Goal: Find specific page/section: Find specific page/section

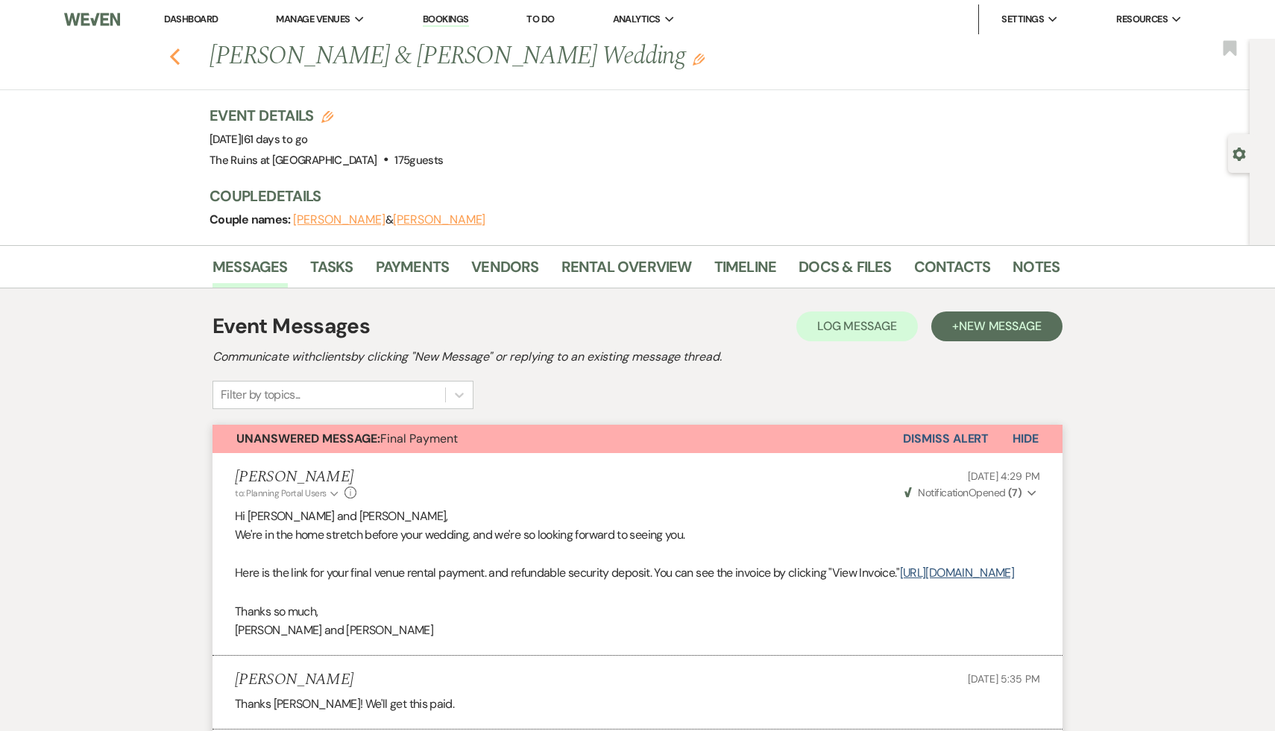
click at [170, 54] on icon "Previous" at bounding box center [174, 57] width 11 height 18
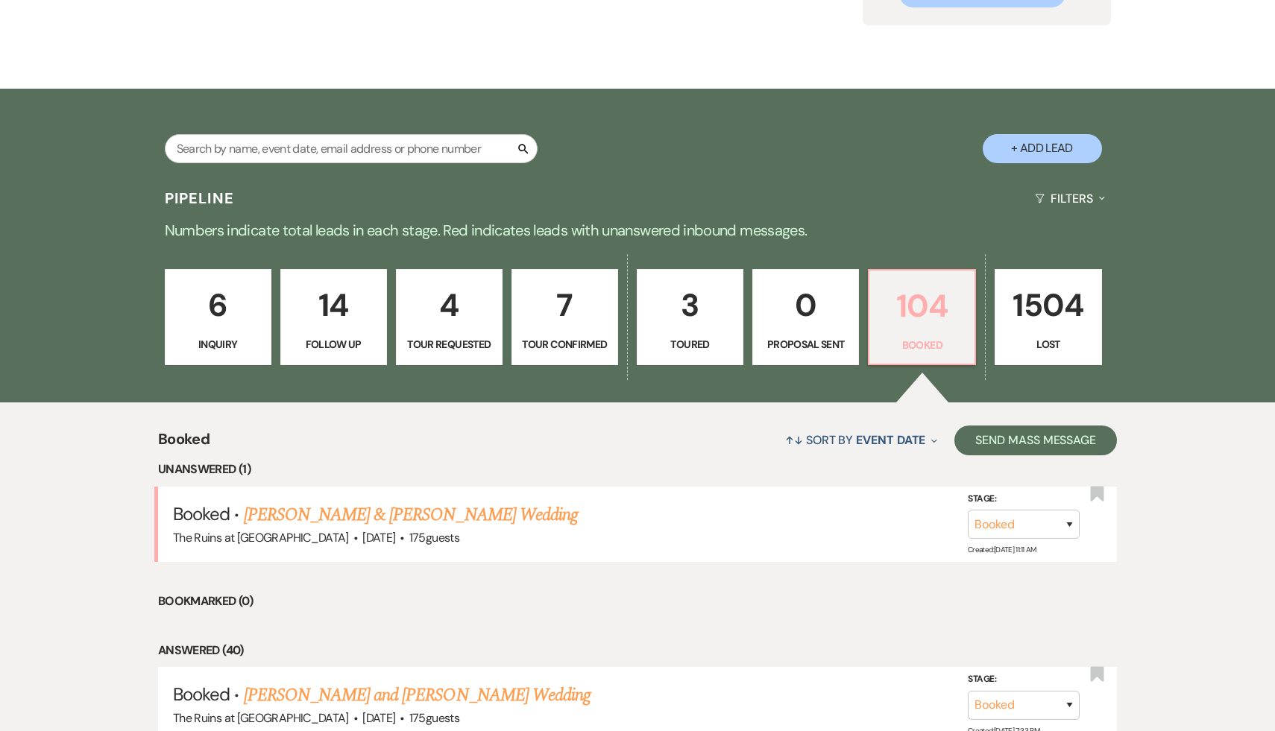
click at [915, 315] on p "104" at bounding box center [921, 306] width 87 height 50
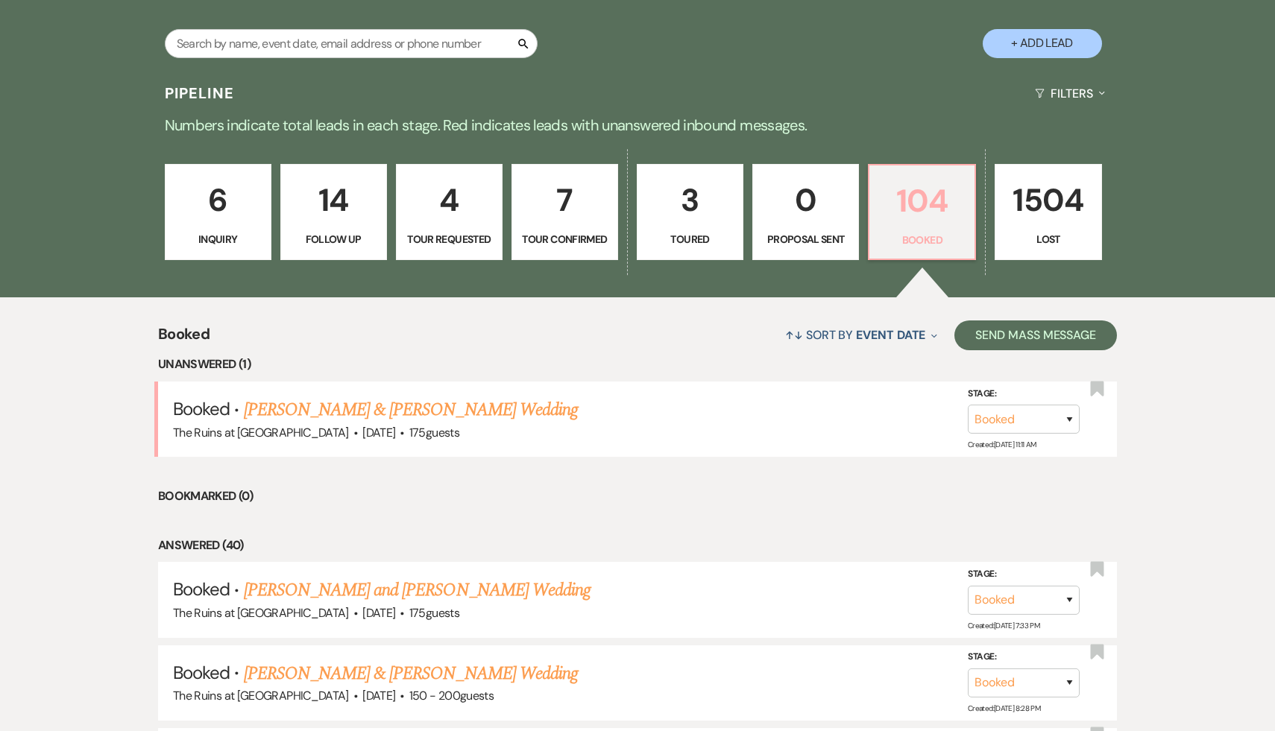
scroll to position [309, 0]
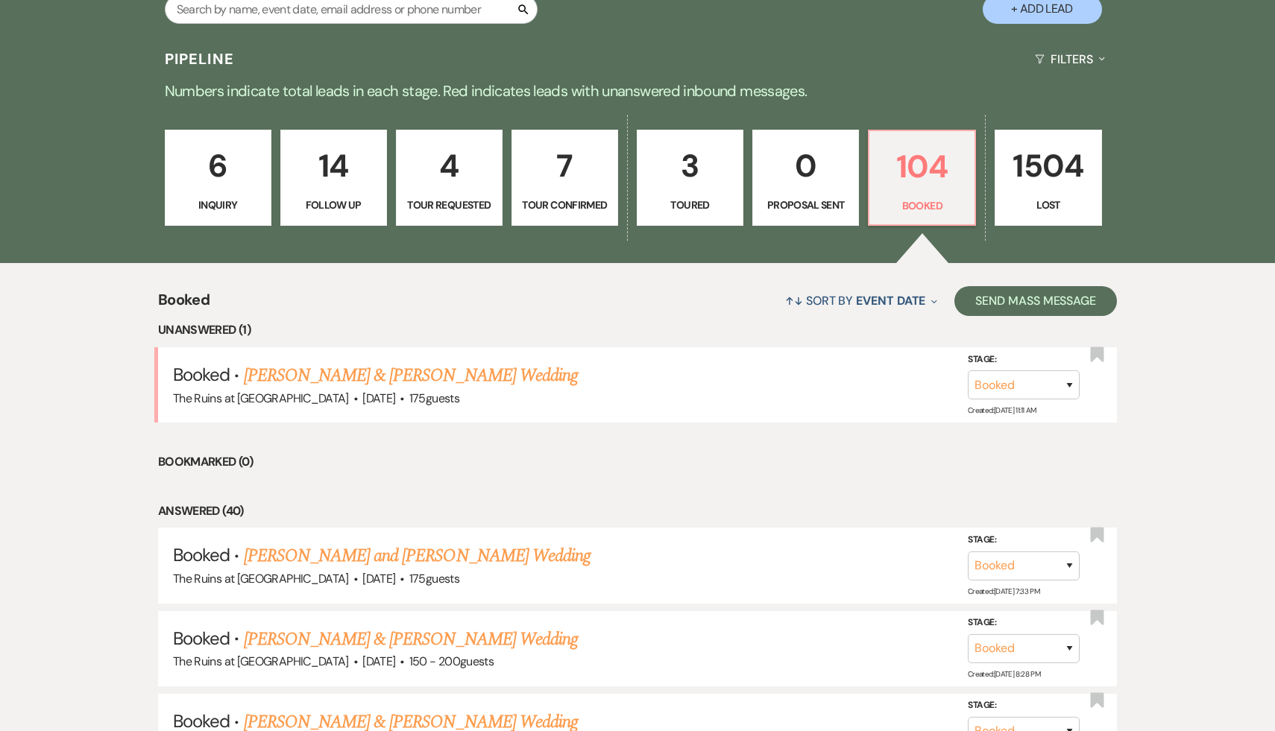
scroll to position [342, 0]
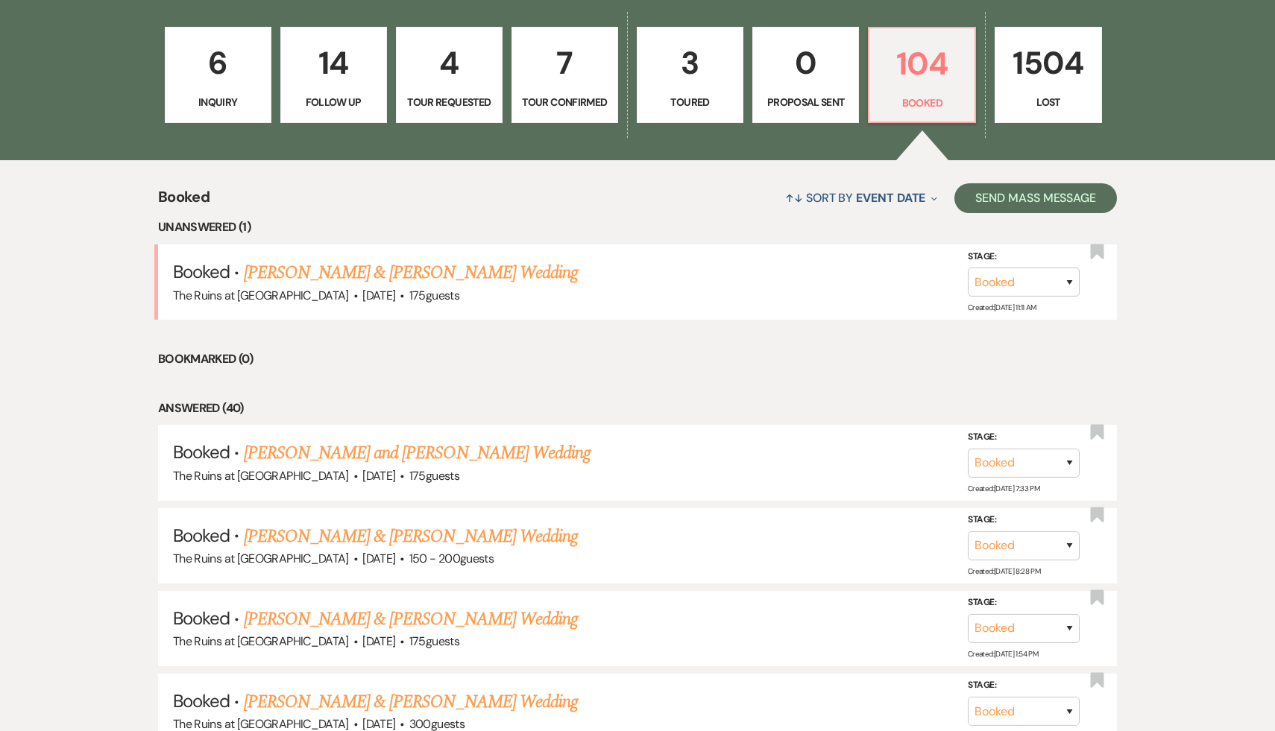
scroll to position [438, 0]
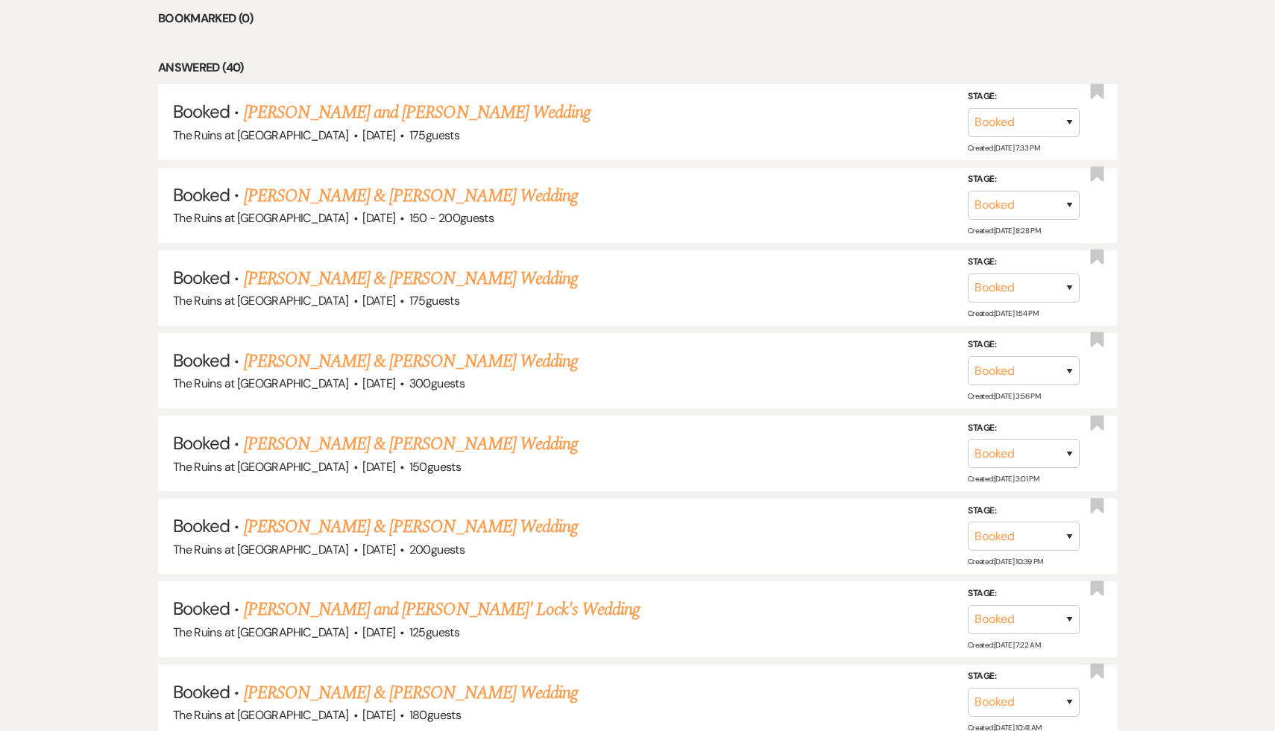
scroll to position [778, 0]
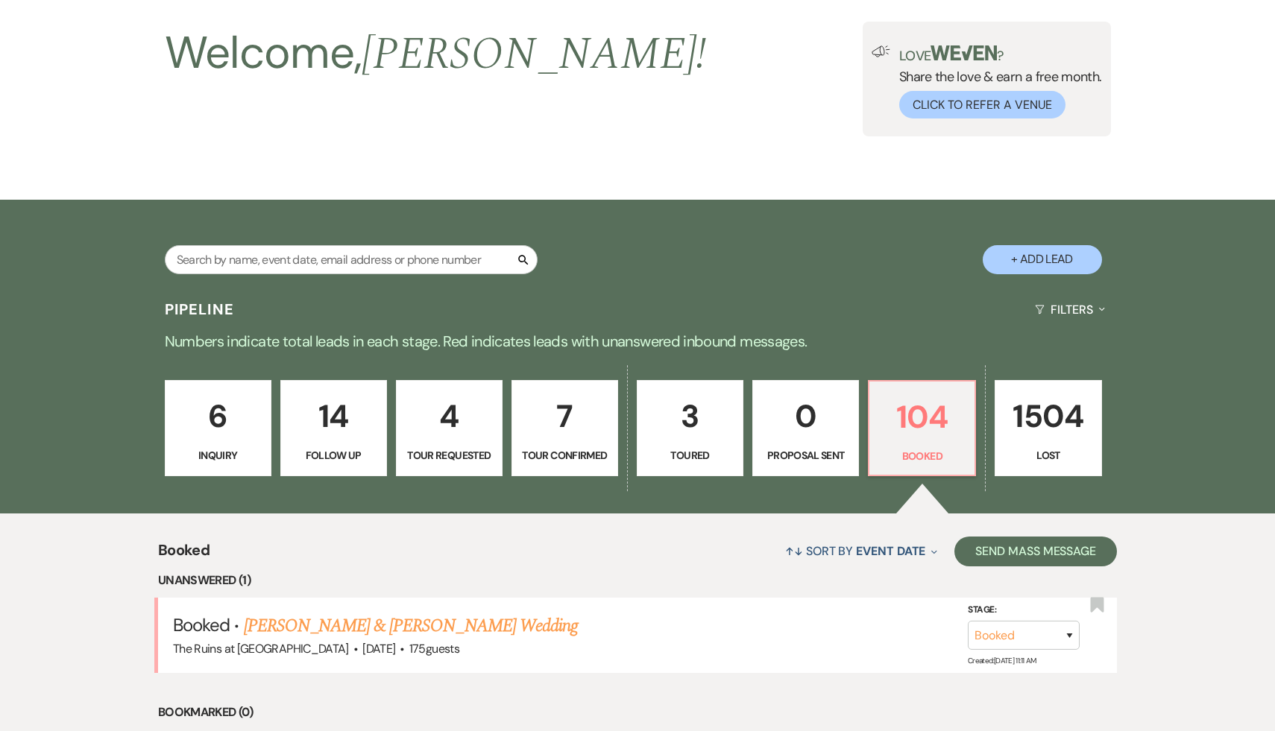
scroll to position [0, 0]
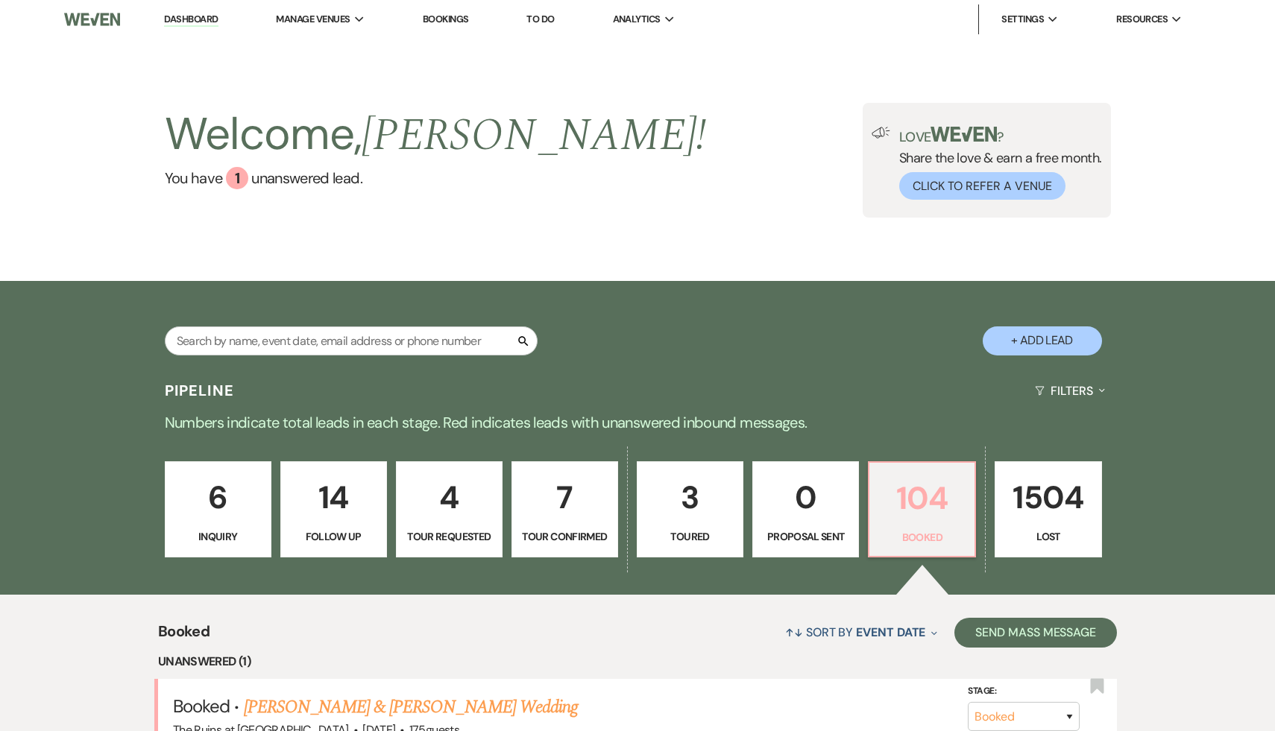
click at [905, 501] on p "104" at bounding box center [921, 498] width 87 height 50
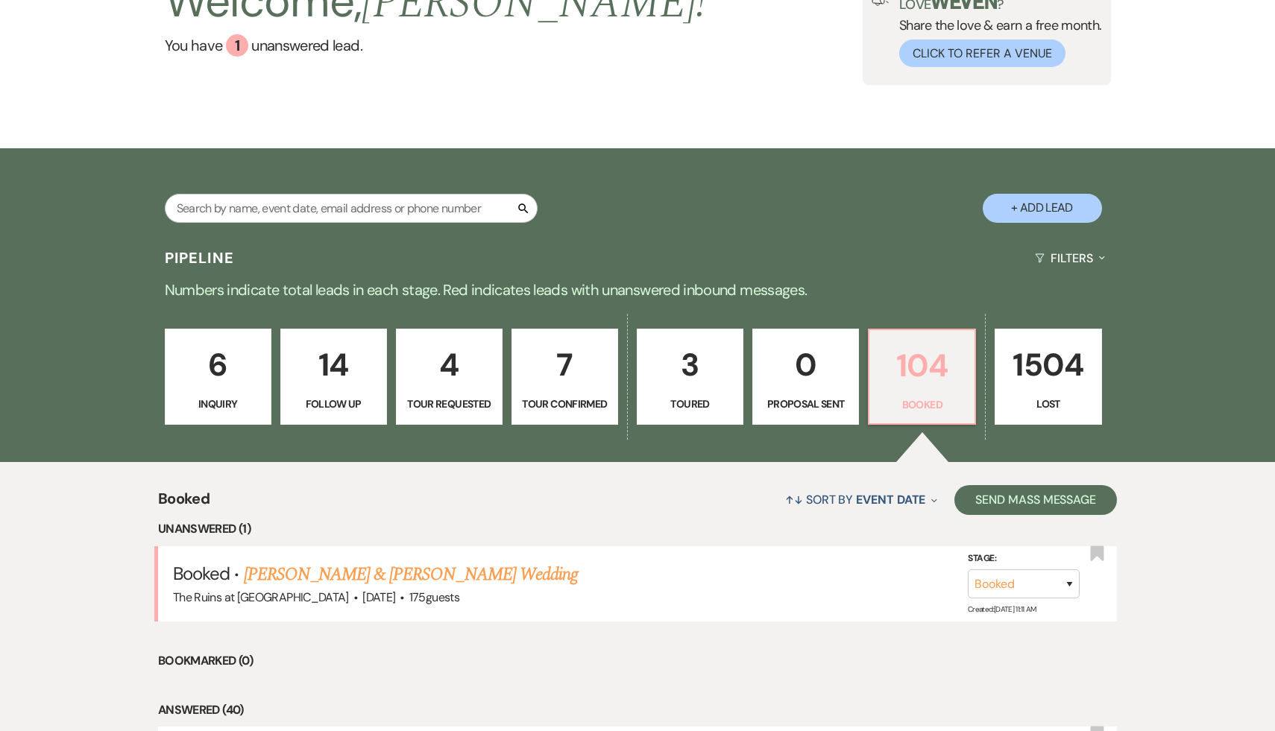
scroll to position [222, 0]
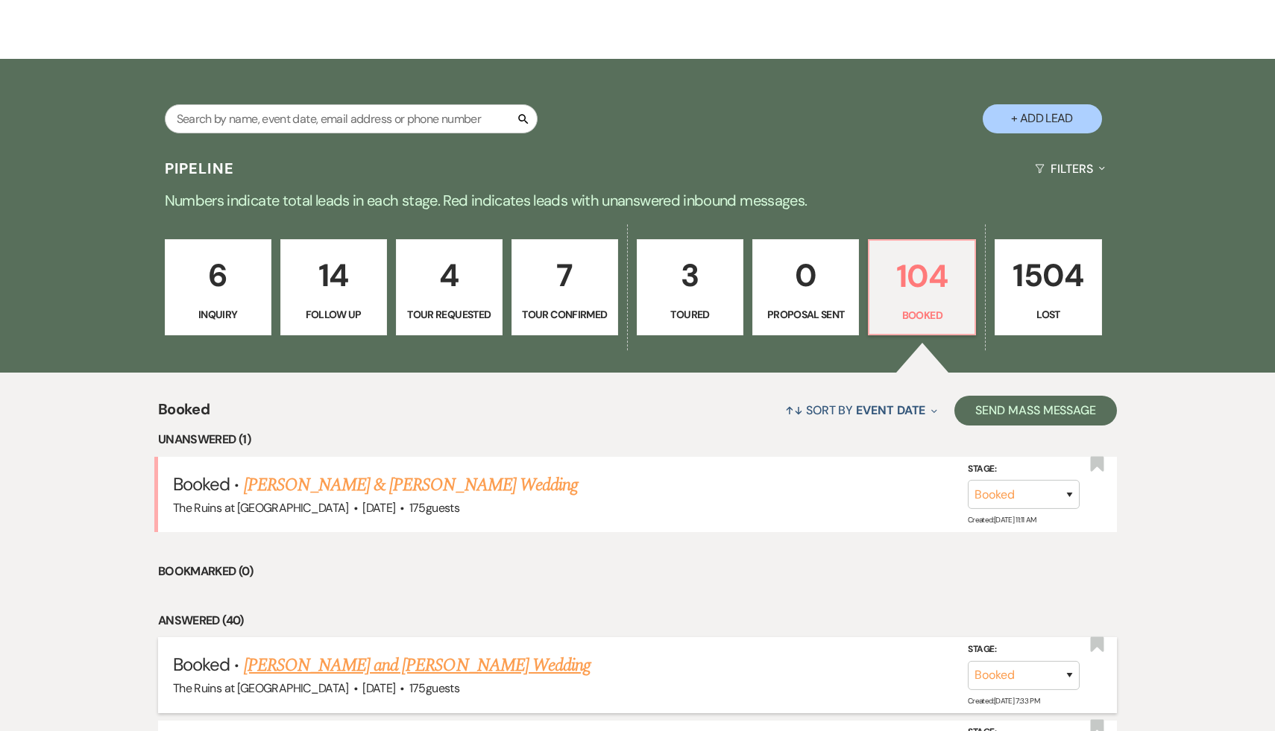
click at [348, 669] on link "[PERSON_NAME] and [PERSON_NAME] Wedding" at bounding box center [417, 665] width 347 height 27
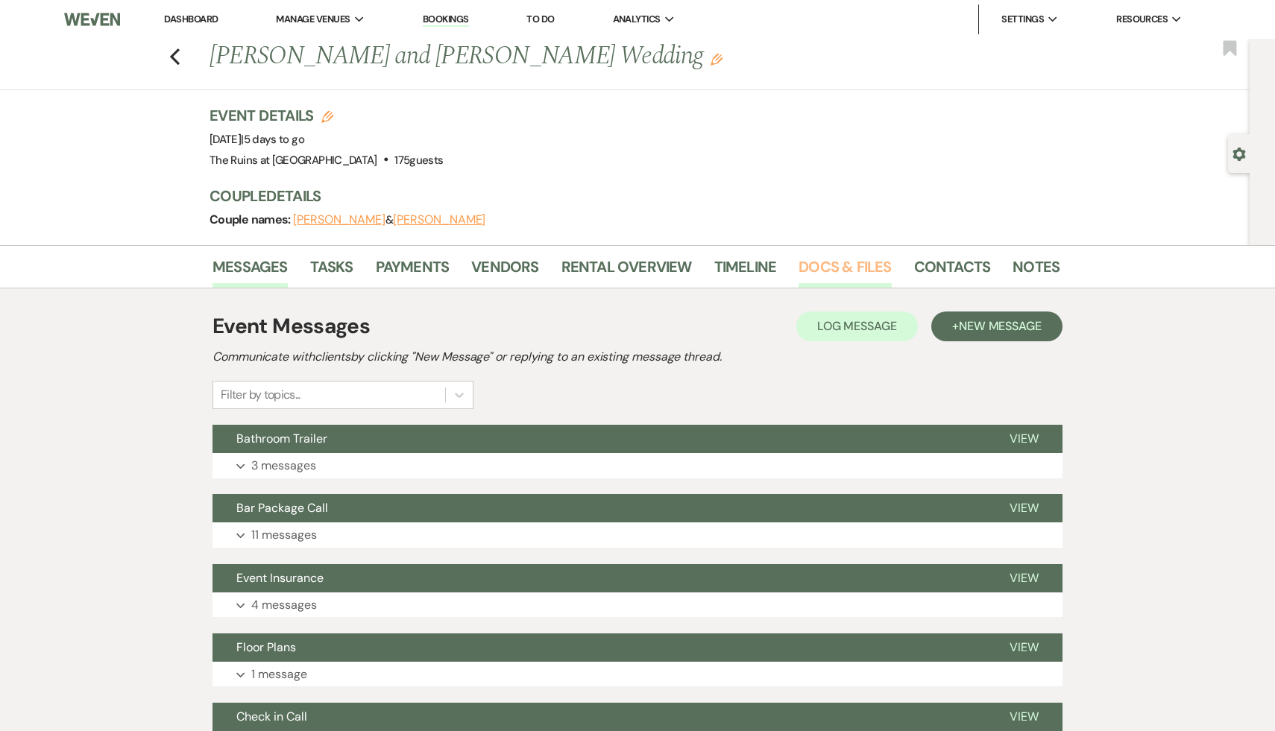
click at [842, 262] on link "Docs & Files" at bounding box center [844, 271] width 92 height 33
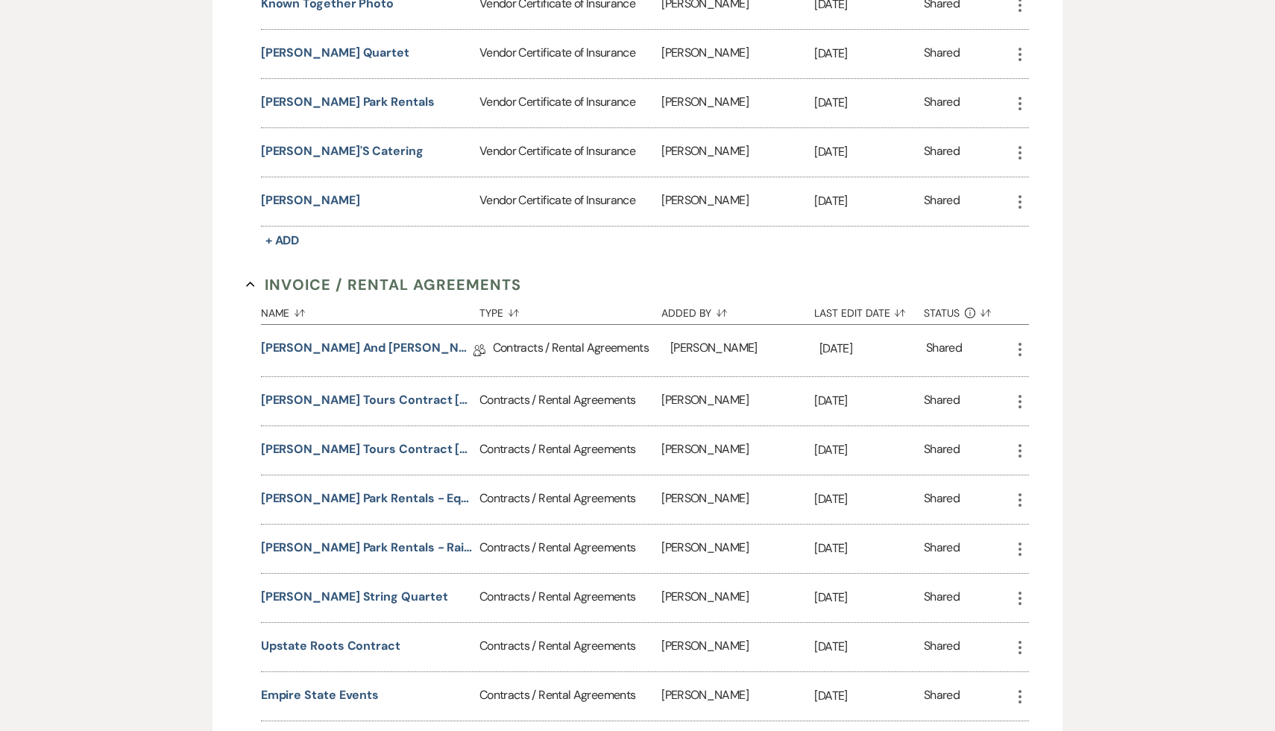
scroll to position [499, 0]
